Goal: Information Seeking & Learning: Find contact information

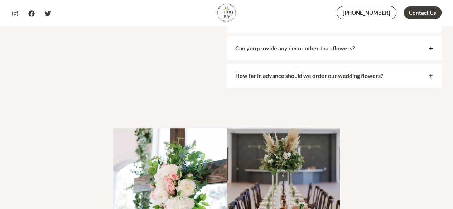
scroll to position [3173, 0]
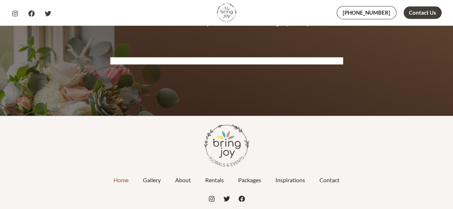
click at [209, 193] on div at bounding box center [227, 198] width 430 height 11
drag, startPoint x: 209, startPoint y: 171, endPoint x: 211, endPoint y: 167, distance: 5.0
click at [211, 193] on div at bounding box center [227, 198] width 430 height 11
click at [211, 196] on icon "Instagram" at bounding box center [211, 199] width 6 height 6
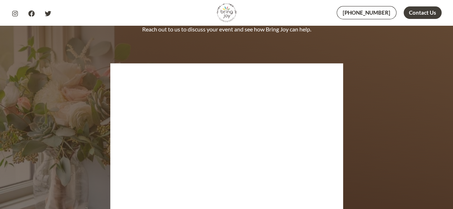
scroll to position [3486, 0]
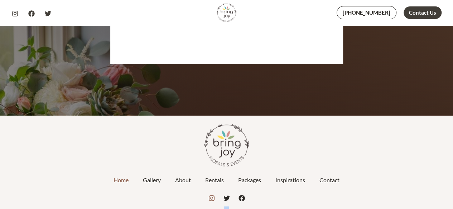
click at [211, 196] on icon "Instagram" at bounding box center [212, 199] width 6 height 6
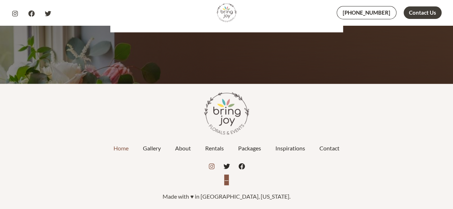
scroll to position [3433, 0]
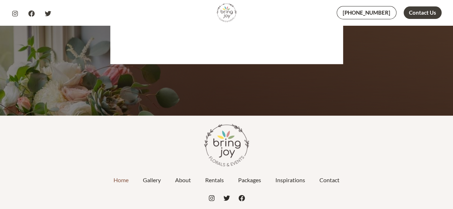
click at [237, 193] on div at bounding box center [227, 198] width 430 height 11
click at [240, 195] on icon "Facebook" at bounding box center [241, 198] width 6 height 6
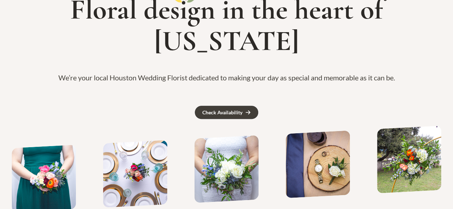
scroll to position [0, 0]
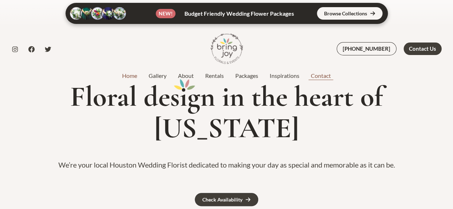
click at [314, 79] on link "Contact" at bounding box center [321, 76] width 32 height 9
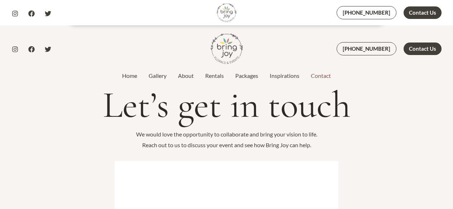
scroll to position [355, 0]
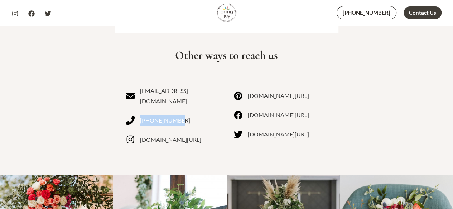
drag, startPoint x: 189, startPoint y: 110, endPoint x: 136, endPoint y: 108, distance: 52.3
click at [136, 108] on div "lauren@bringjoytexas.com 832-304-0076 instagram.com/bringjoytexas" at bounding box center [172, 120] width 93 height 68
copy div "[PHONE_NUMBER]"
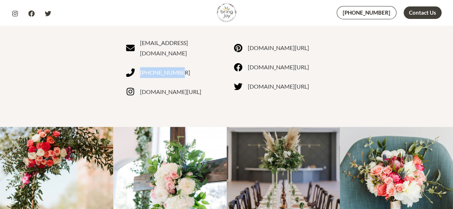
scroll to position [545, 0]
